Goal: Download file/media

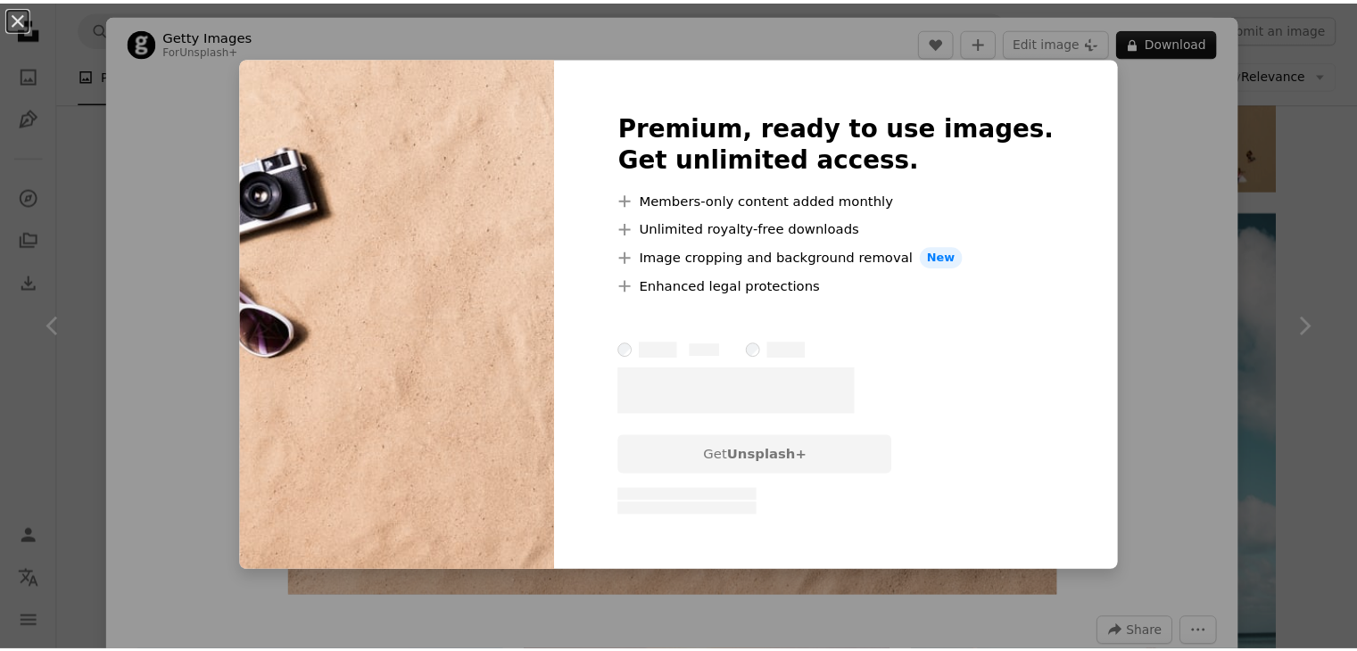
scroll to position [2231, 0]
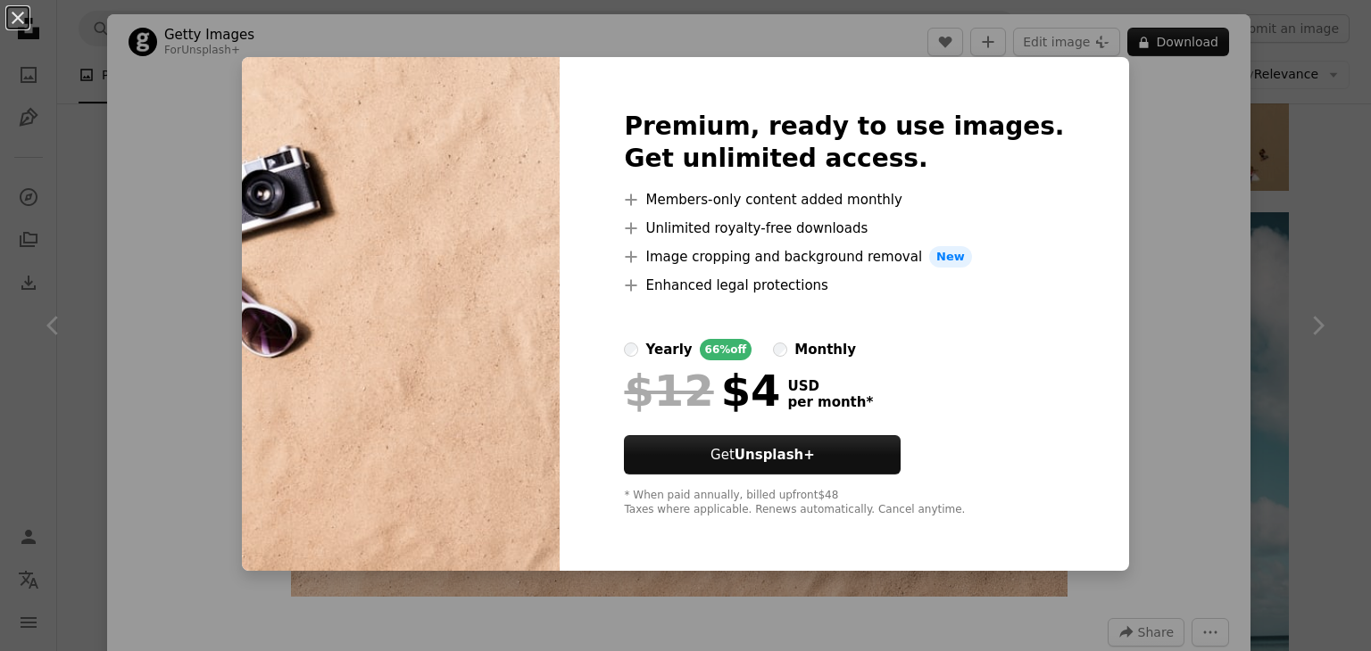
drag, startPoint x: 1250, startPoint y: 352, endPoint x: 1318, endPoint y: 163, distance: 200.1
click at [1251, 352] on div "An X shape Premium, ready to use images. Get unlimited access. A plus sign Memb…" at bounding box center [685, 325] width 1371 height 651
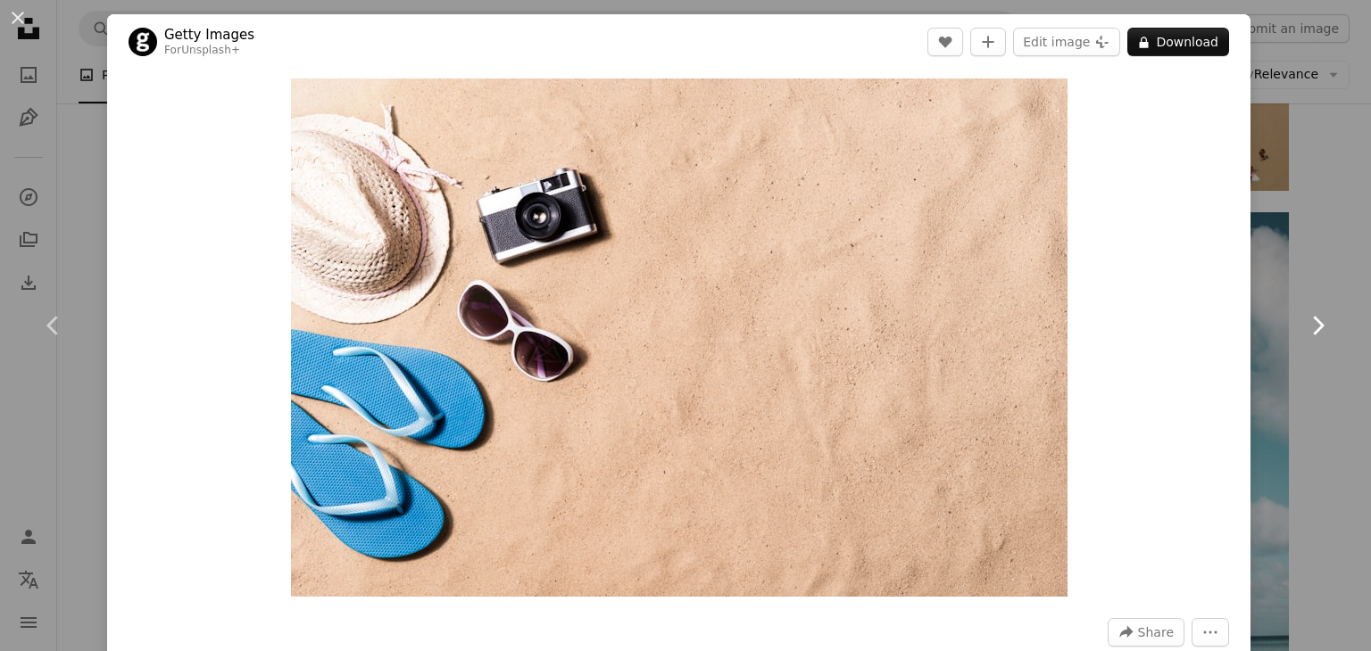
click at [1264, 253] on link "Chevron right" at bounding box center [1317, 325] width 107 height 171
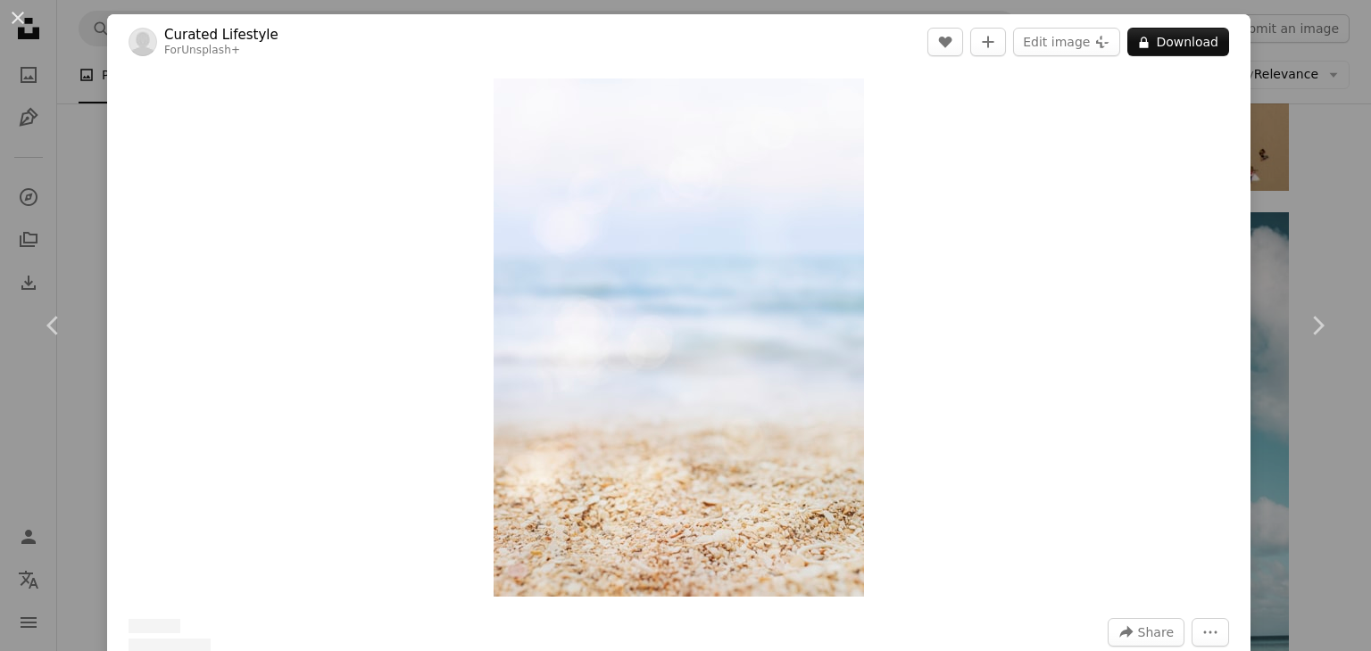
click at [1310, 97] on div "An X shape Chevron left Chevron right Curated Lifestyle For Unsplash+ A heart A…" at bounding box center [685, 325] width 1371 height 651
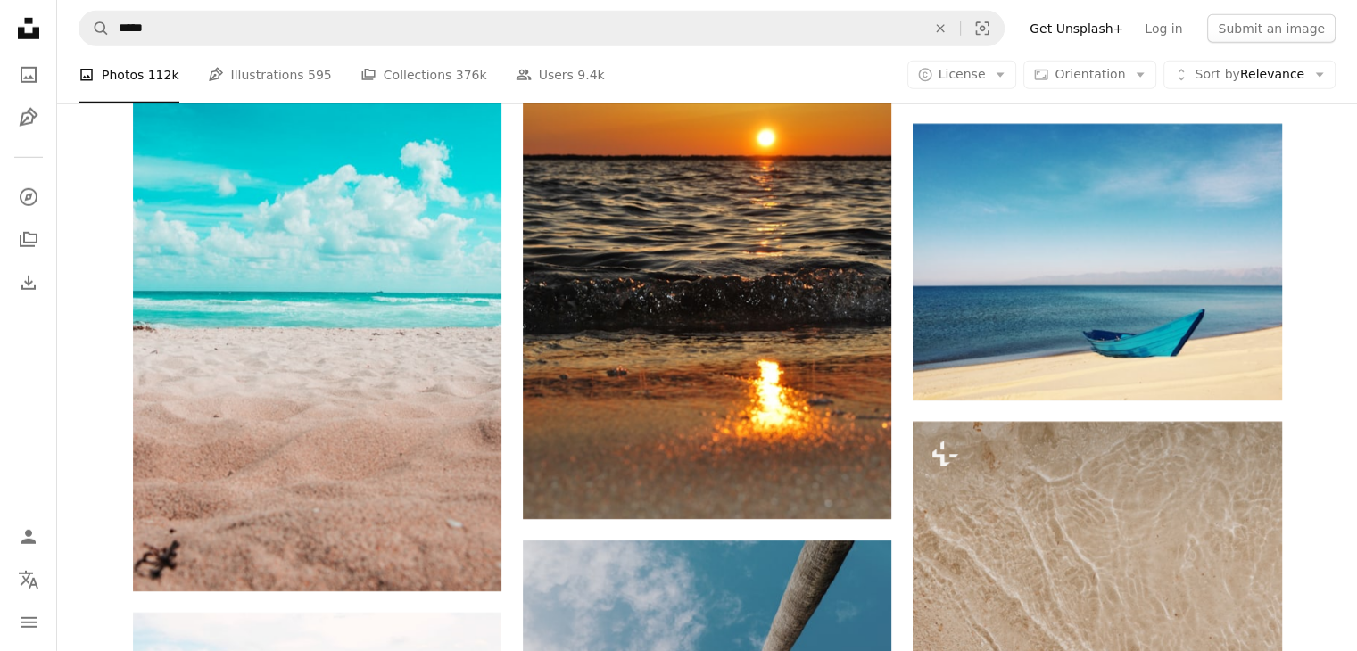
scroll to position [5712, 0]
